Goal: Task Accomplishment & Management: Use online tool/utility

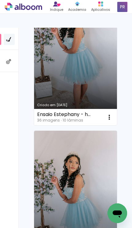
scroll to position [127, 0]
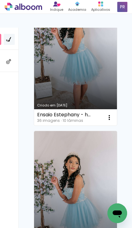
click at [97, 76] on link "Criado em 16/08/25" at bounding box center [75, 53] width 83 height 144
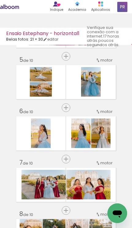
scroll to position [204, 0]
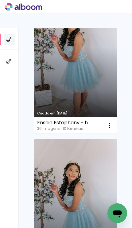
scroll to position [151, 0]
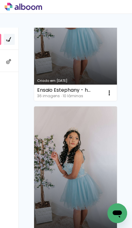
click at [85, 155] on link "Criado em 16/08/25" at bounding box center [75, 179] width 83 height 144
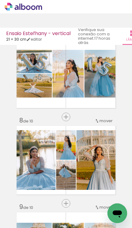
scroll to position [566, 0]
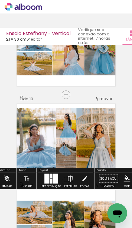
click at [36, 107] on div at bounding box center [35, 137] width 40 height 61
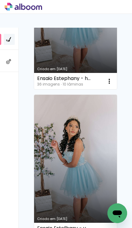
scroll to position [173, 0]
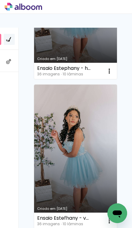
click at [80, 145] on link "Criado em 16/08/25" at bounding box center [75, 157] width 83 height 144
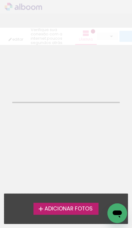
click at [67, 98] on neon-animatable "Confirmar Cancelar" at bounding box center [66, 76] width 132 height 63
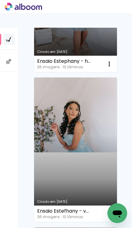
scroll to position [188, 0]
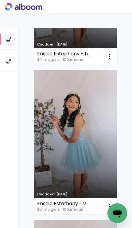
click at [84, 126] on link "Criado em [DATE]" at bounding box center [75, 142] width 83 height 144
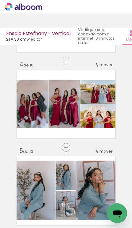
scroll to position [254, 0]
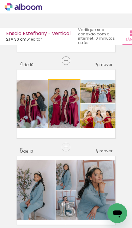
click at [74, 123] on div at bounding box center [64, 104] width 32 height 48
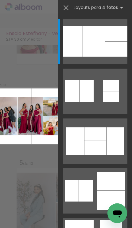
scroll to position [241, 0]
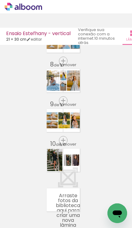
scroll to position [258, 0]
